Goal: Task Accomplishment & Management: Use online tool/utility

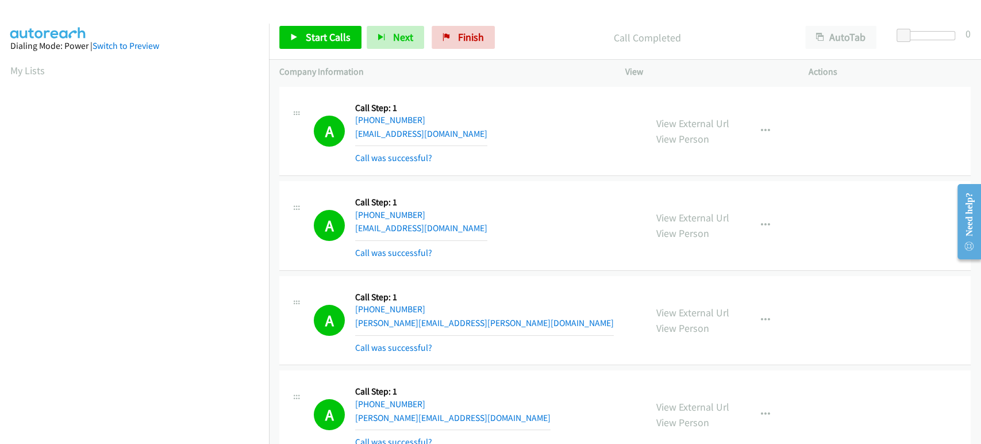
scroll to position [202, 0]
click at [315, 40] on span "Start Calls" at bounding box center [328, 36] width 45 height 13
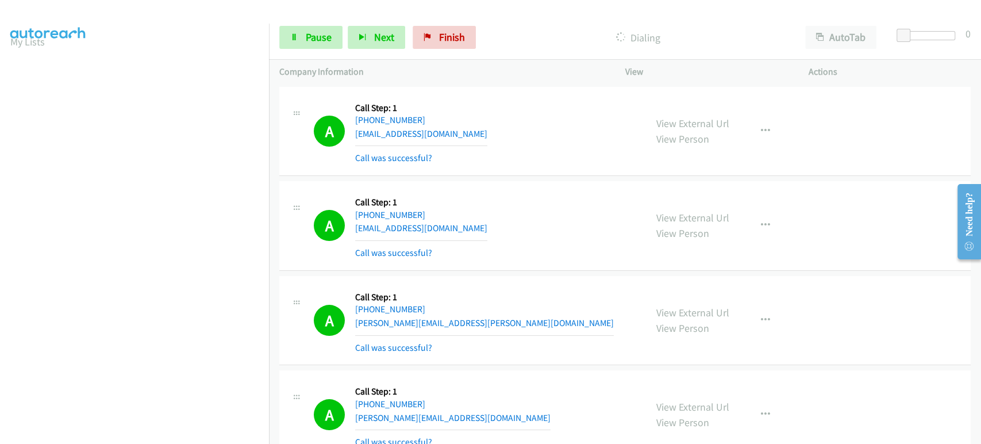
scroll to position [0, 0]
click at [323, 32] on span "Pause" at bounding box center [319, 36] width 26 height 13
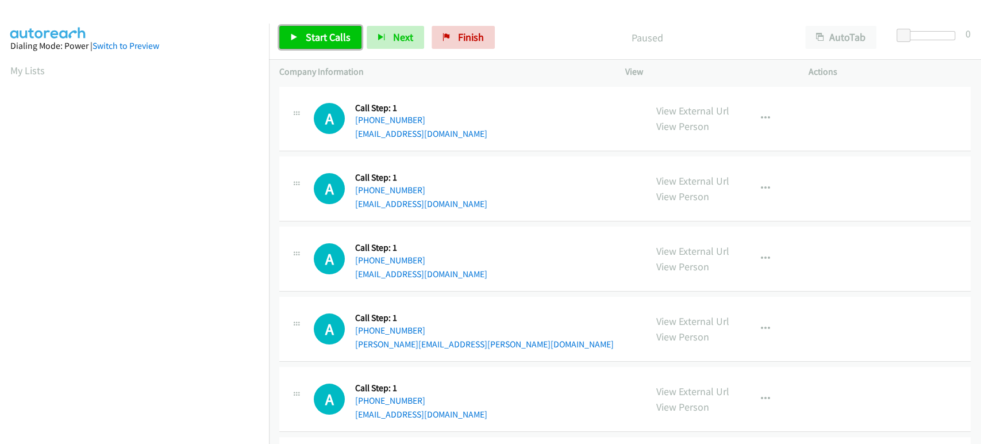
click at [322, 36] on span "Start Calls" at bounding box center [328, 36] width 45 height 13
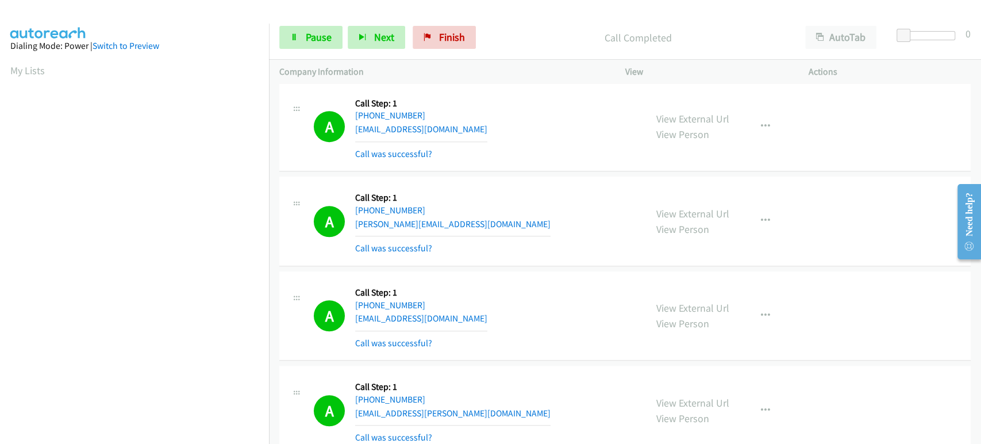
scroll to position [202, 0]
click at [326, 40] on span "Pause" at bounding box center [319, 36] width 26 height 13
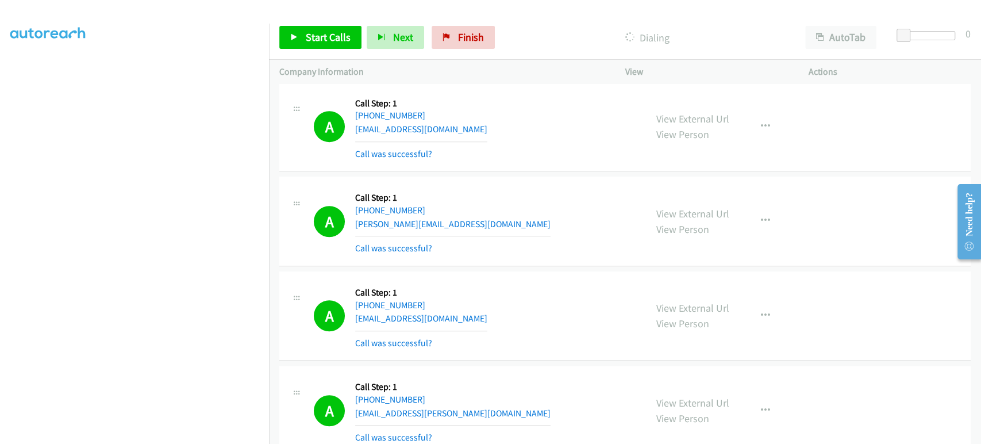
scroll to position [0, 0]
click at [312, 37] on span "Start Calls" at bounding box center [328, 36] width 45 height 13
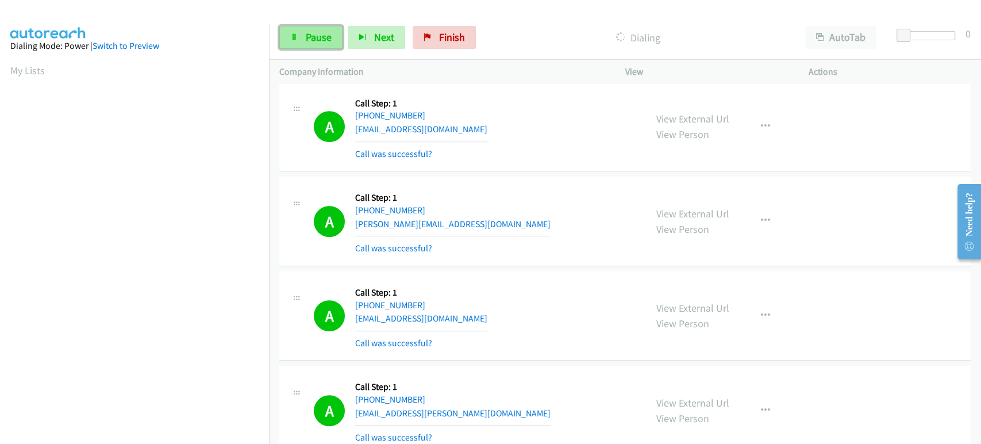
click at [330, 38] on span "Pause" at bounding box center [319, 36] width 26 height 13
